Goal: Information Seeking & Learning: Learn about a topic

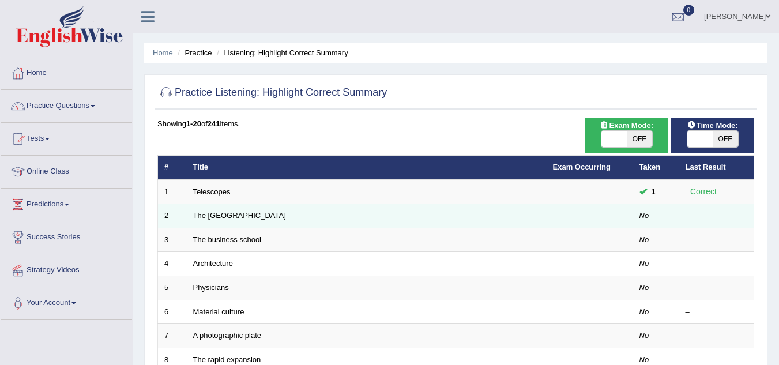
click at [245, 216] on link "The United States" at bounding box center [239, 215] width 93 height 9
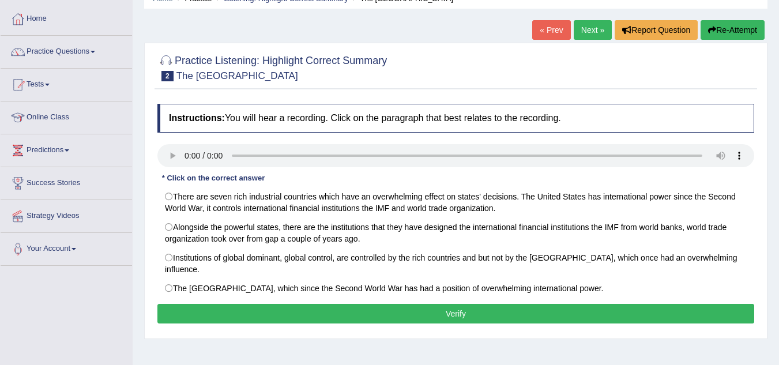
scroll to position [69, 0]
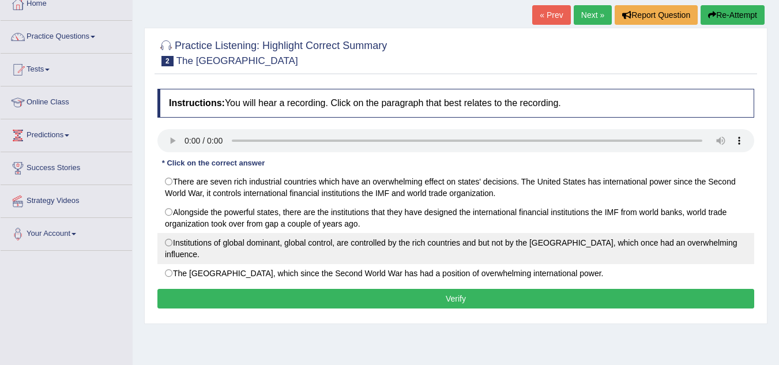
click at [172, 242] on label "Institutions of global dominant, global control, are controlled by the rich cou…" at bounding box center [455, 248] width 597 height 31
radio input "true"
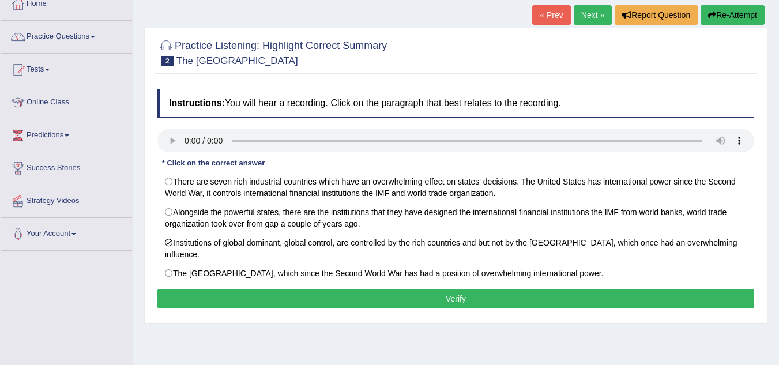
click at [366, 290] on button "Verify" at bounding box center [455, 299] width 597 height 20
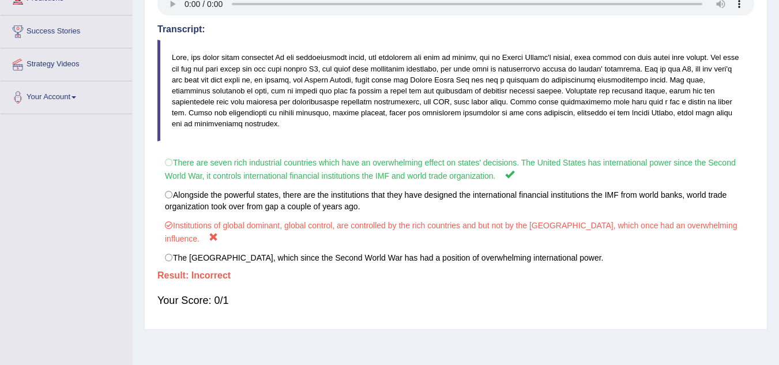
scroll to position [208, 0]
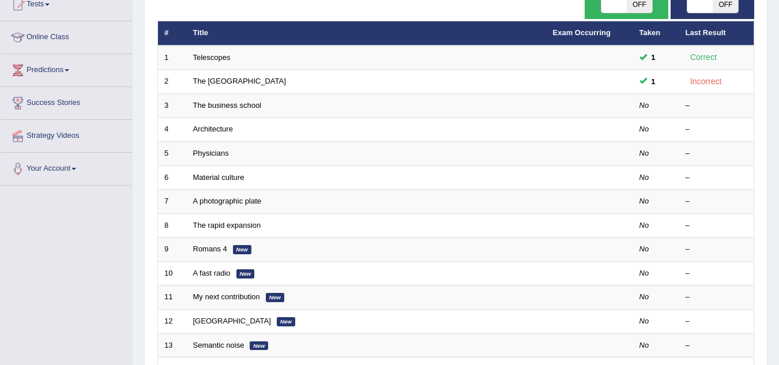
scroll to position [138, 0]
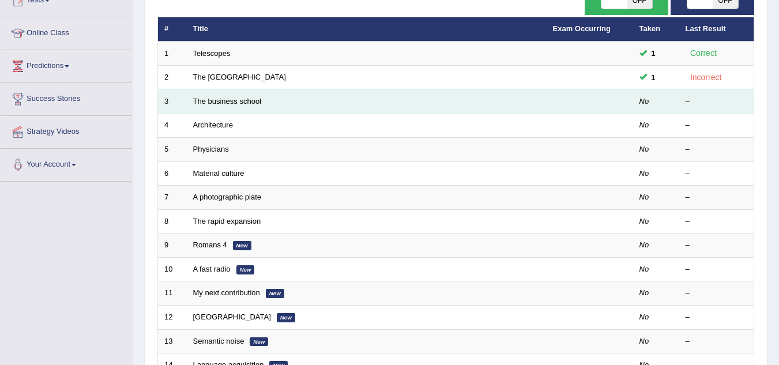
click at [237, 106] on td "The business school" at bounding box center [367, 101] width 360 height 24
click at [242, 98] on link "The business school" at bounding box center [227, 101] width 69 height 9
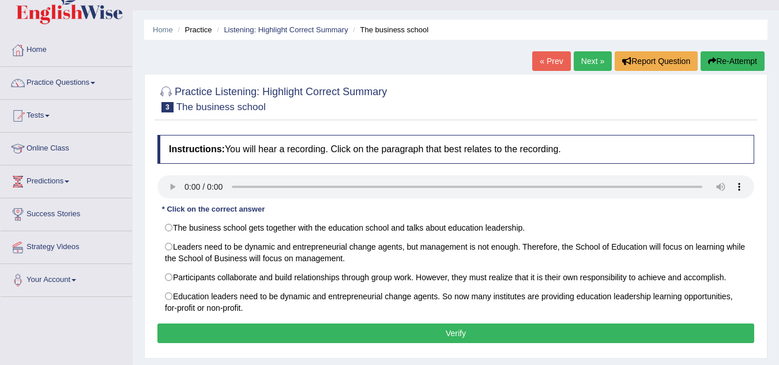
scroll to position [115, 0]
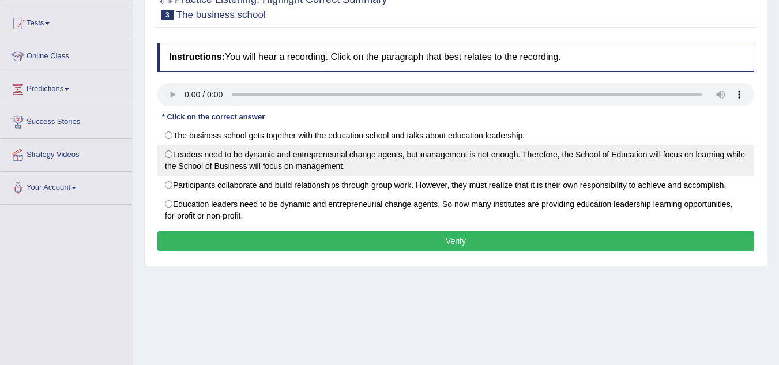
click at [171, 155] on label "Leaders need to be dynamic and entrepreneurial change agents, but management is…" at bounding box center [455, 160] width 597 height 31
radio input "true"
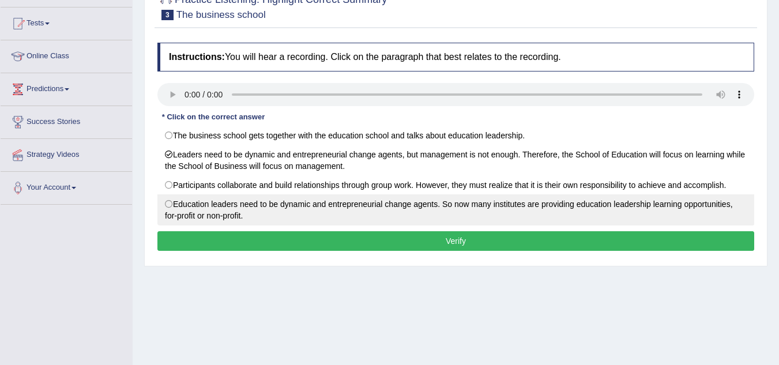
click at [169, 210] on label "Education leaders need to be dynamic and entrepreneurial change agents. So now …" at bounding box center [455, 209] width 597 height 31
radio input "true"
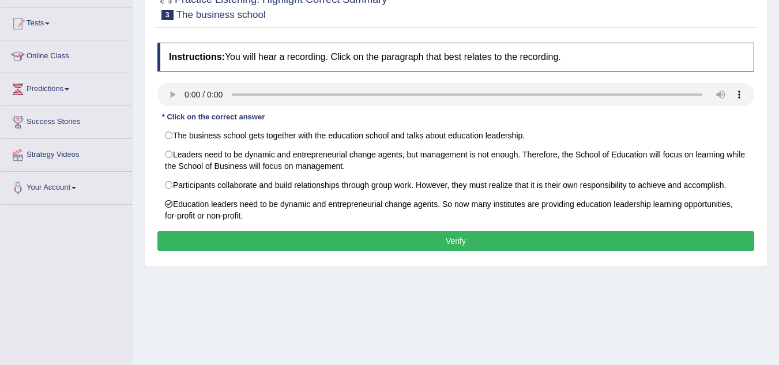
click at [248, 243] on button "Verify" at bounding box center [455, 241] width 597 height 20
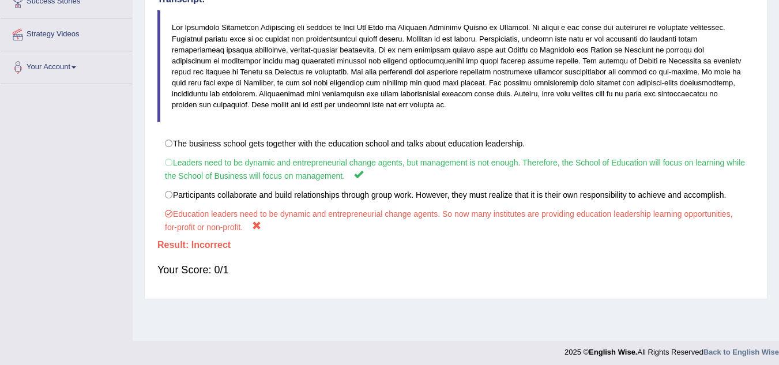
scroll to position [241, 0]
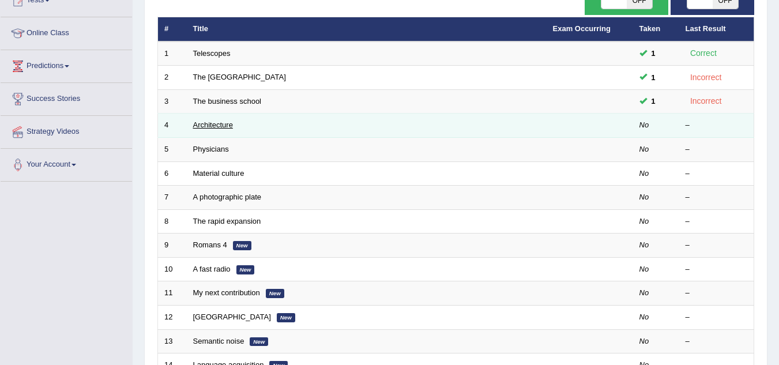
click at [203, 125] on link "Architecture" at bounding box center [213, 125] width 40 height 9
